Goal: Information Seeking & Learning: Learn about a topic

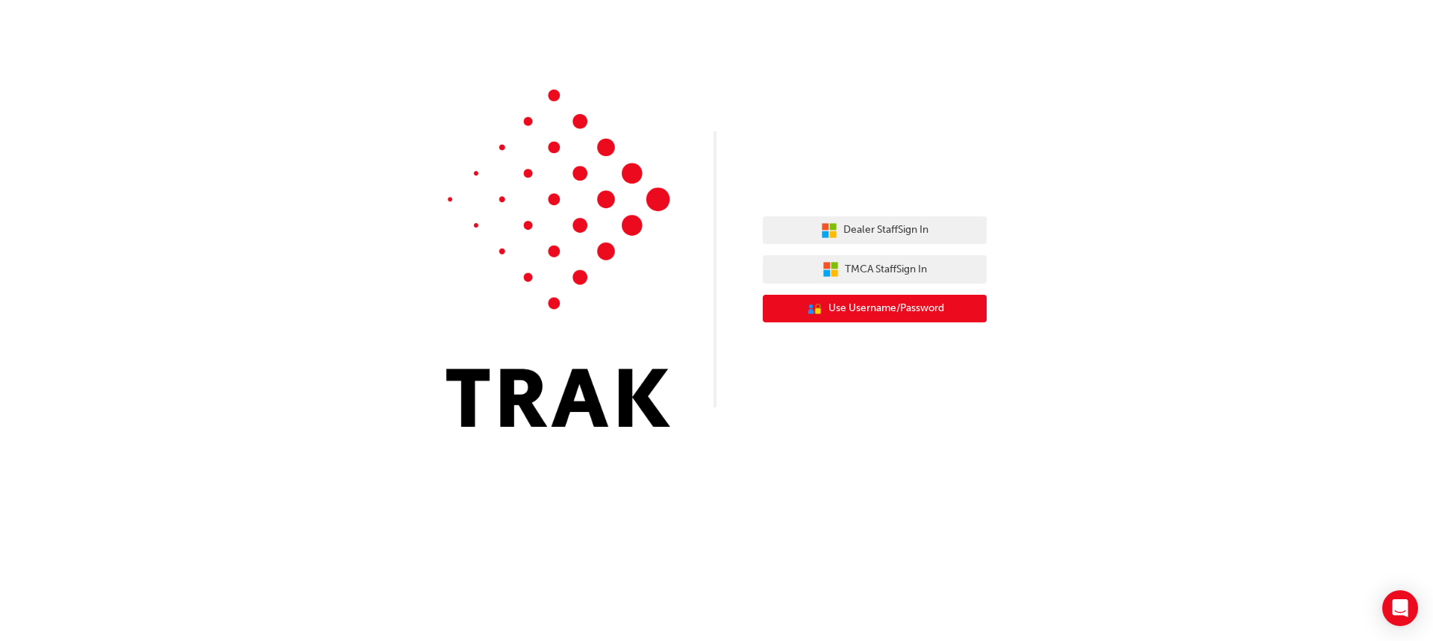
click at [889, 315] on span "Use Username/Password" at bounding box center [886, 308] width 116 height 17
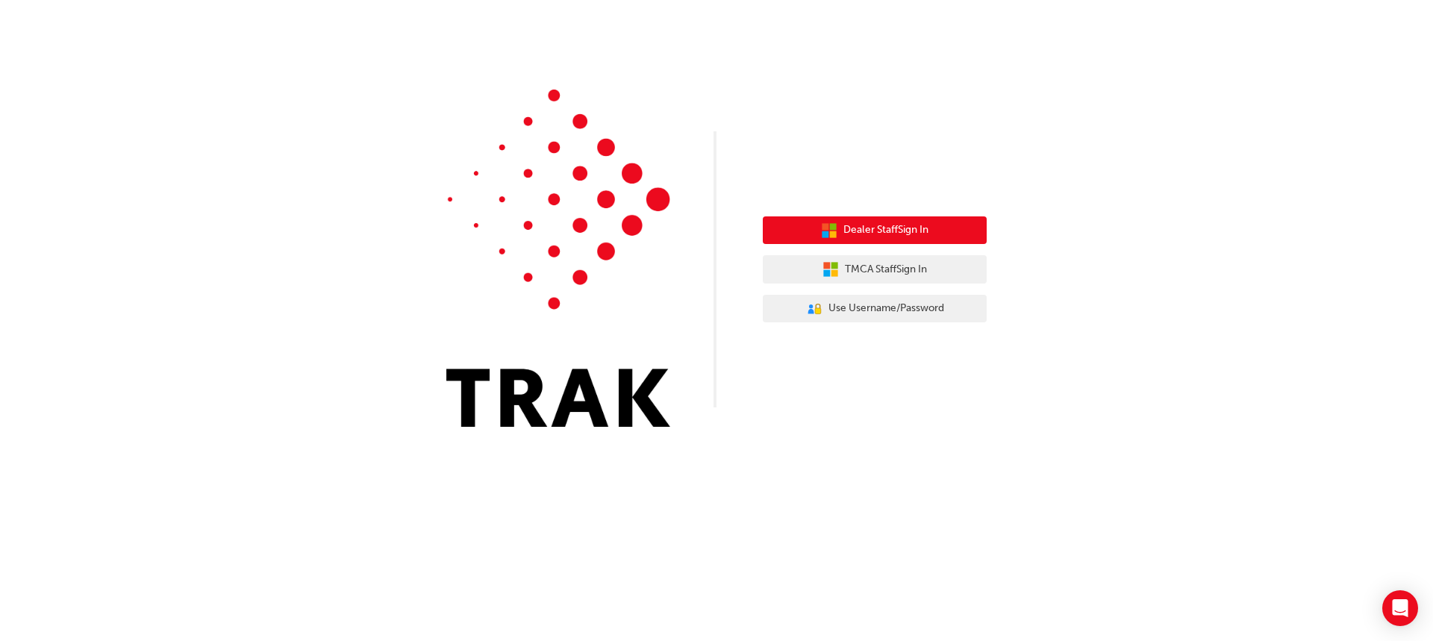
click at [907, 225] on span "Dealer Staff Sign In" at bounding box center [885, 230] width 85 height 17
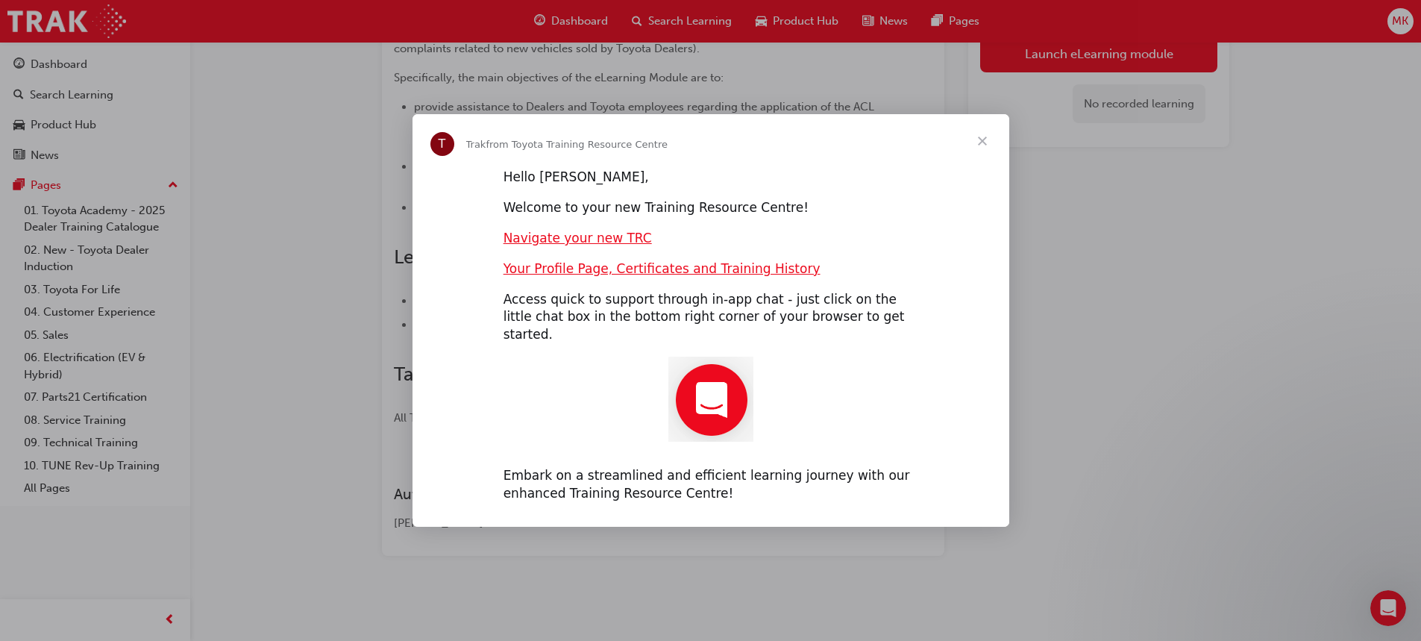
click at [989, 146] on span "Close" at bounding box center [983, 141] width 54 height 54
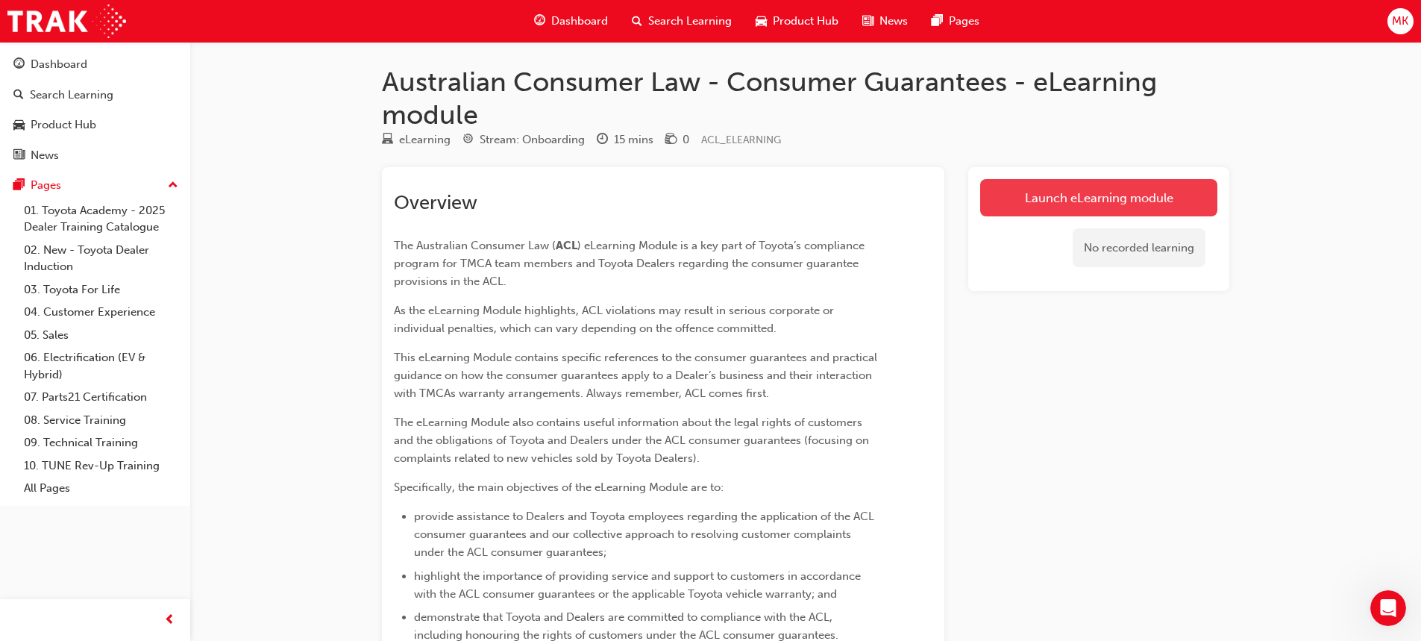
click at [1112, 204] on link "Launch eLearning module" at bounding box center [1098, 197] width 237 height 37
